Goal: Task Accomplishment & Management: Use online tool/utility

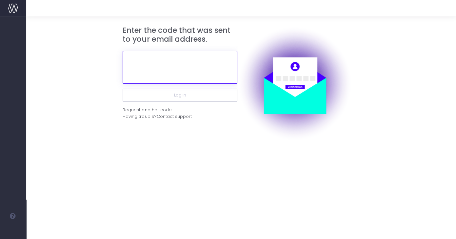
click at [165, 67] on input "text" at bounding box center [180, 67] width 115 height 33
paste input "351699"
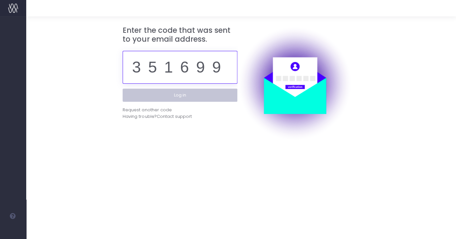
type input "351699"
click at [180, 98] on button "Log in" at bounding box center [180, 94] width 115 height 13
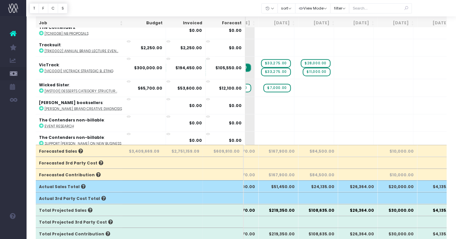
scroll to position [81, 0]
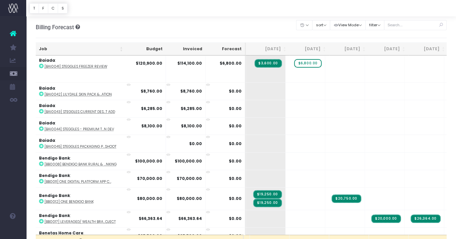
scroll to position [87, 115]
